Goal: Task Accomplishment & Management: Manage account settings

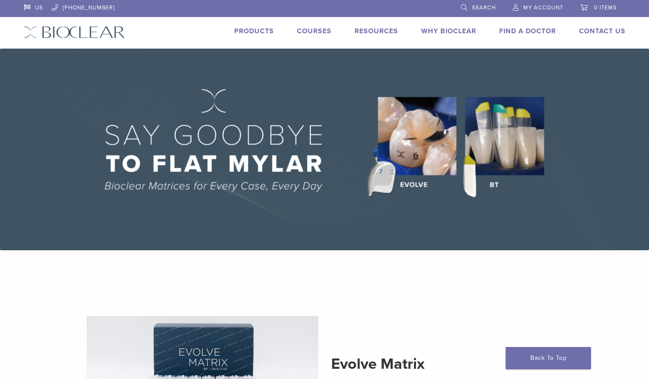
click at [518, 9] on link "My Account" at bounding box center [538, 6] width 50 height 13
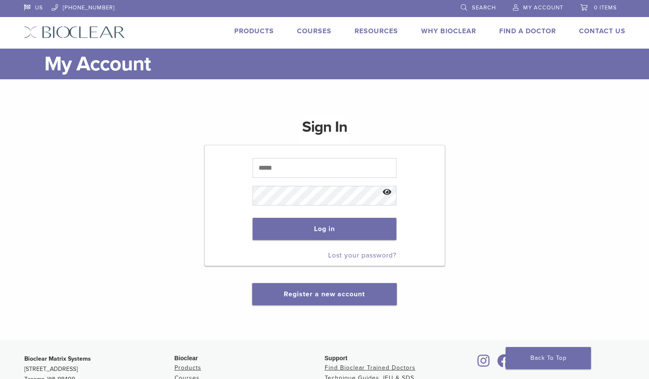
click at [529, 10] on span "My Account" at bounding box center [543, 7] width 40 height 7
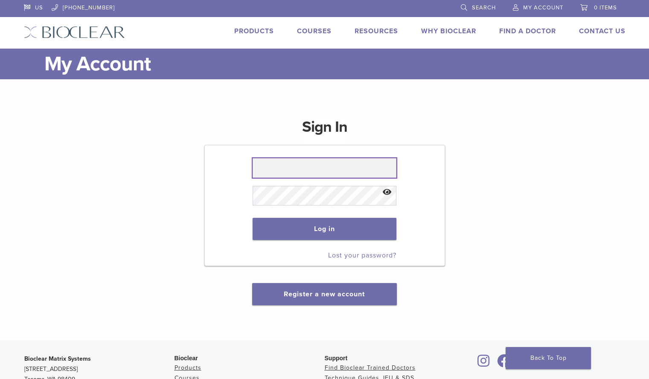
click at [361, 167] on input "text" at bounding box center [325, 168] width 144 height 20
type input "**********"
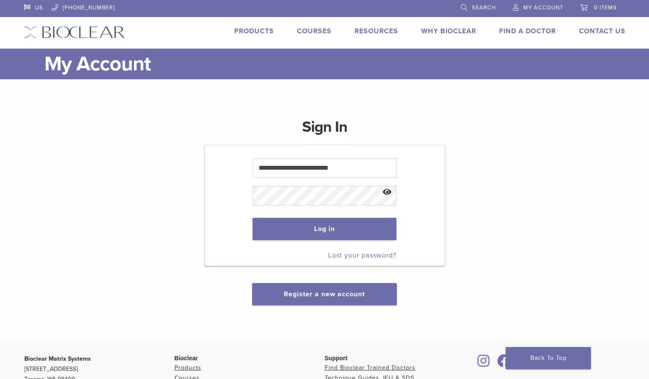
click at [387, 190] on button "Show password" at bounding box center [387, 193] width 18 height 22
click at [336, 227] on button "Log in" at bounding box center [325, 229] width 144 height 22
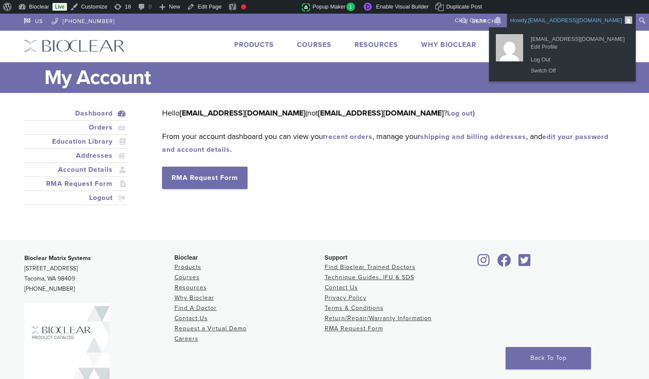
click at [529, 17] on link "Howdy, nicholed@bioclearmatrix.com" at bounding box center [571, 21] width 129 height 14
